Goal: Task Accomplishment & Management: Use online tool/utility

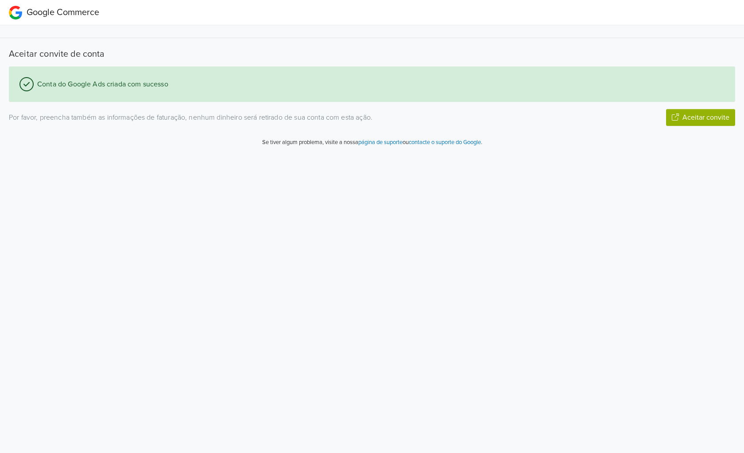
click at [693, 119] on button "Aceitar convite" at bounding box center [700, 117] width 69 height 17
click at [434, 111] on div "Por favor, preencha também as informações de faturação, nenhum dinheiro será re…" at bounding box center [371, 117] width 739 height 17
click at [460, 155] on html "Google Commerce Aceitar convite de conta Conta do Google Ads criada com sucesso…" at bounding box center [372, 77] width 744 height 155
click at [294, 155] on html "Google Commerce Aceitar convite de conta Conta do Google Ads criada com sucesso…" at bounding box center [372, 77] width 744 height 155
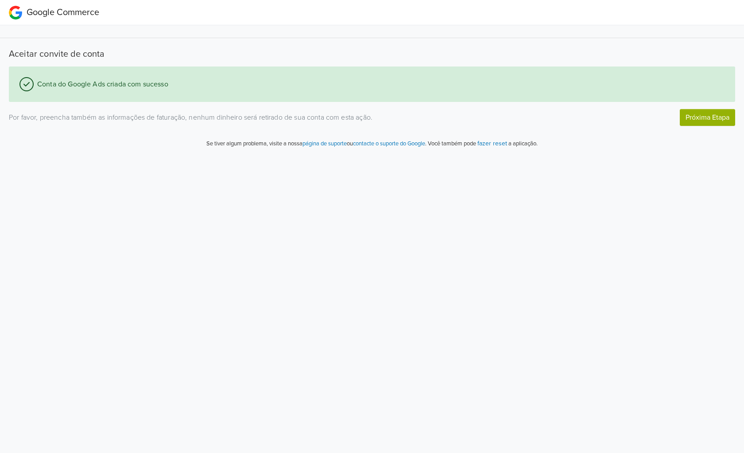
click at [412, 155] on html "Google Commerce Aceitar convite de conta Conta do Google Ads criada com sucesso…" at bounding box center [372, 77] width 744 height 155
click at [59, 10] on span "Google Commerce" at bounding box center [63, 12] width 73 height 11
click at [488, 143] on button "fazer reset" at bounding box center [492, 143] width 30 height 10
click at [500, 142] on p "Você também pode fazer reset a aplicação." at bounding box center [481, 143] width 111 height 10
click at [499, 142] on p "Você também pode fazer reset a aplicação." at bounding box center [481, 143] width 111 height 10
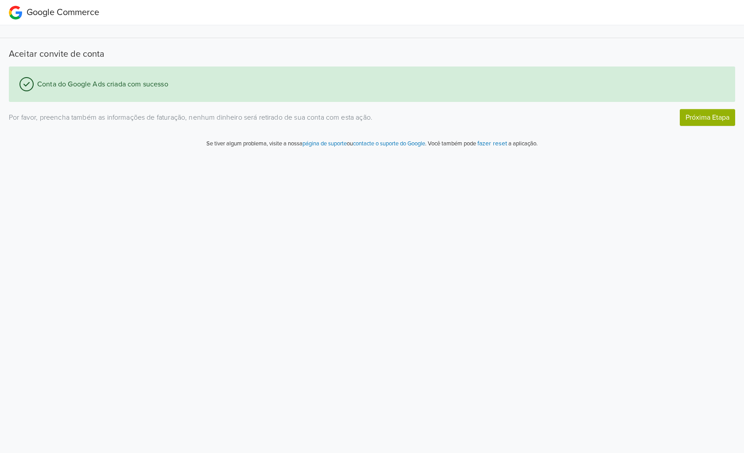
click at [511, 151] on footer "Se tiver algum problema, visite a nossa página de suporte ou contacte o suporte…" at bounding box center [372, 146] width 744 height 17
click at [503, 137] on div "Aceitar convite de conta Conta do Google Ads criada com sucesso Por favor, pree…" at bounding box center [372, 90] width 744 height 130
click at [497, 144] on p "Você também pode fazer reset a aplicação." at bounding box center [481, 143] width 111 height 10
click at [507, 139] on p "Você também pode fazer reset a aplicação." at bounding box center [481, 143] width 111 height 10
